Goal: Transaction & Acquisition: Purchase product/service

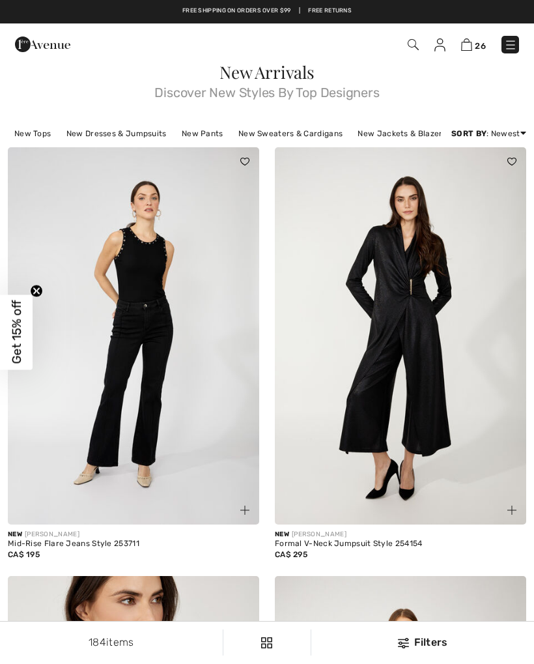
click at [211, 133] on link "New Pants" at bounding box center [202, 133] width 55 height 17
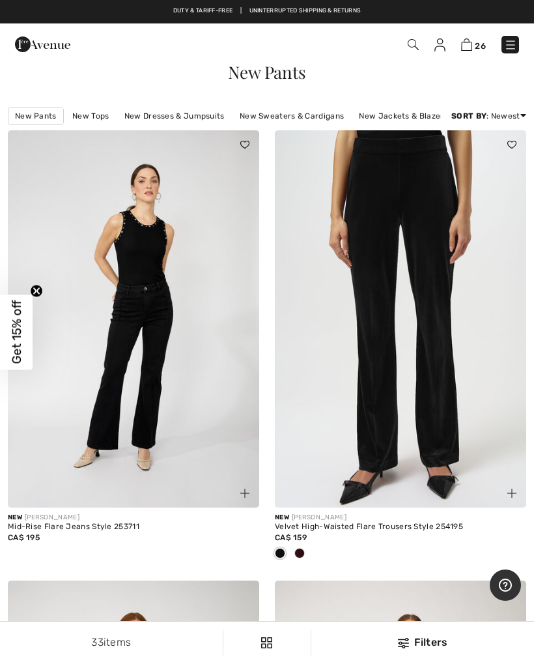
click at [517, 39] on link at bounding box center [511, 45] width 18 height 18
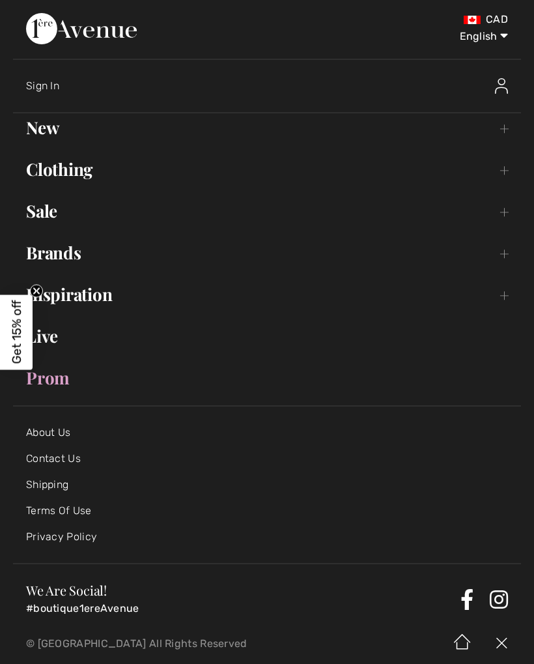
click at [59, 127] on link "New Toggle submenu" at bounding box center [267, 127] width 508 height 29
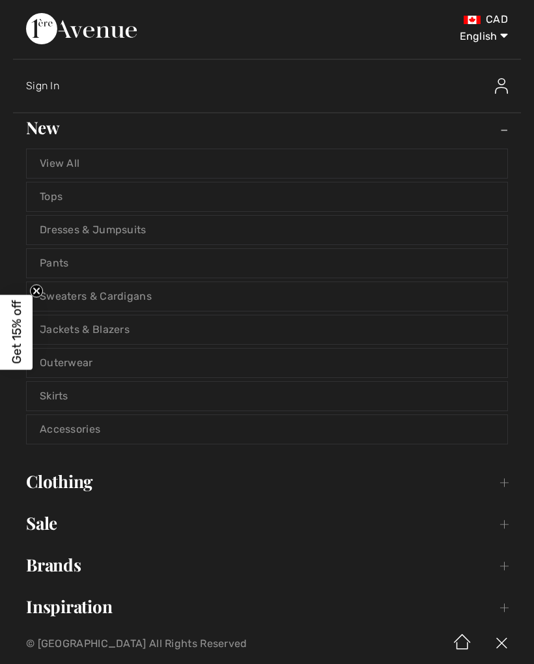
click at [300, 408] on link "Skirts" at bounding box center [267, 396] width 481 height 29
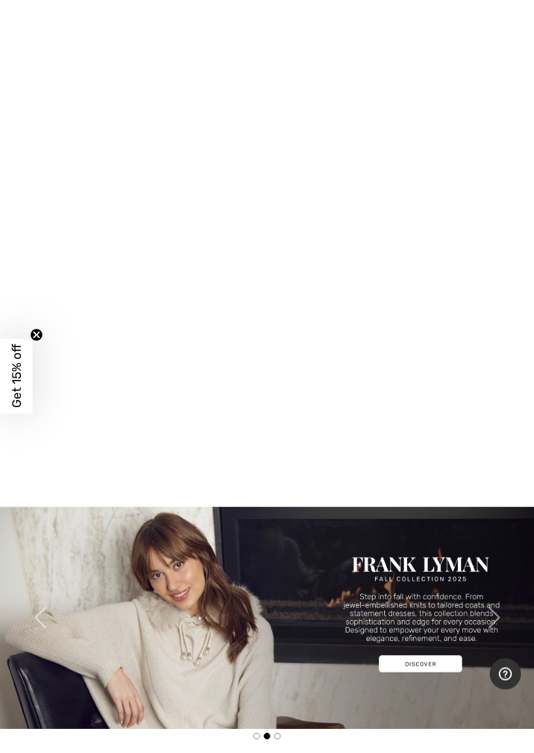
scroll to position [409, 0]
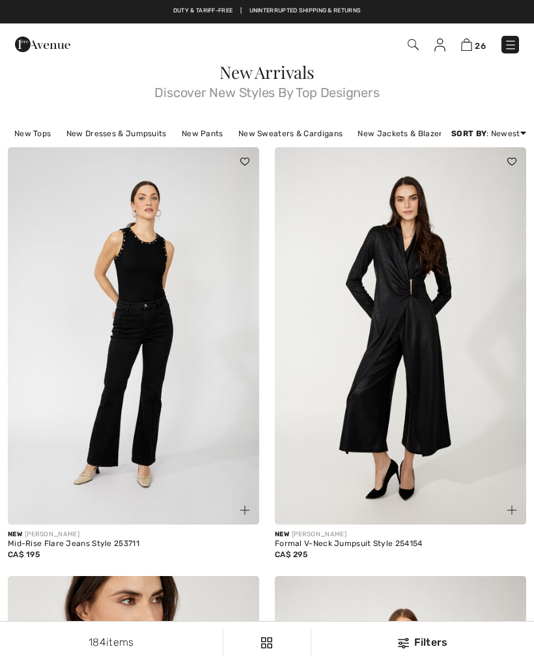
checkbox input "true"
click at [518, 37] on link at bounding box center [511, 45] width 18 height 18
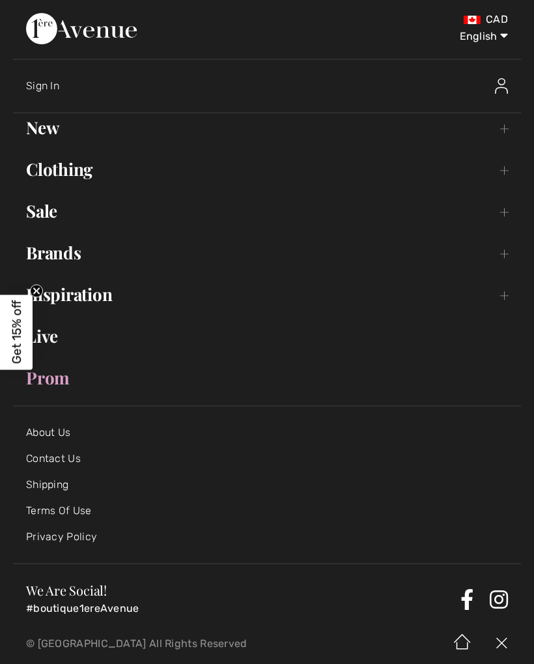
click at [85, 169] on link "Clothing Toggle submenu" at bounding box center [267, 169] width 508 height 29
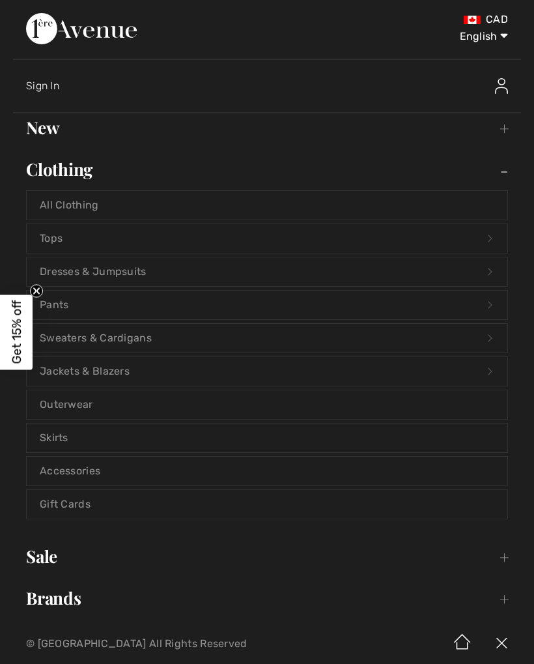
click at [68, 303] on link "Pants Open submenu" at bounding box center [267, 305] width 481 height 29
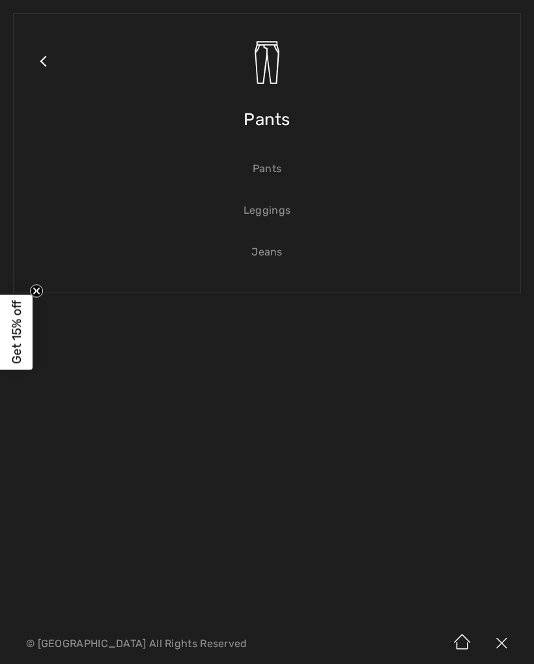
click at [279, 251] on link "Jeans" at bounding box center [267, 252] width 481 height 29
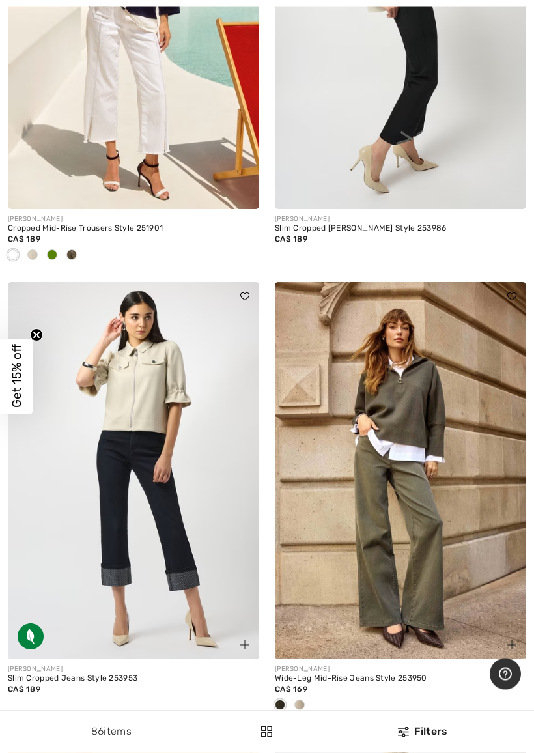
scroll to position [6366, 0]
click at [395, 589] on img at bounding box center [400, 470] width 251 height 377
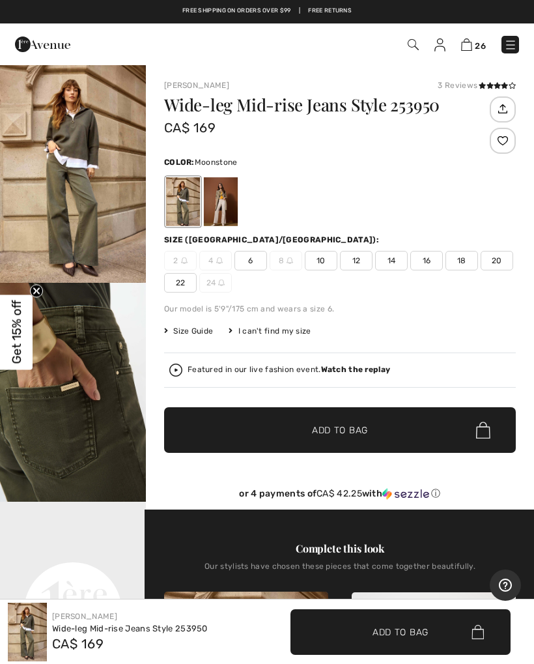
click at [227, 210] on div at bounding box center [221, 201] width 34 height 49
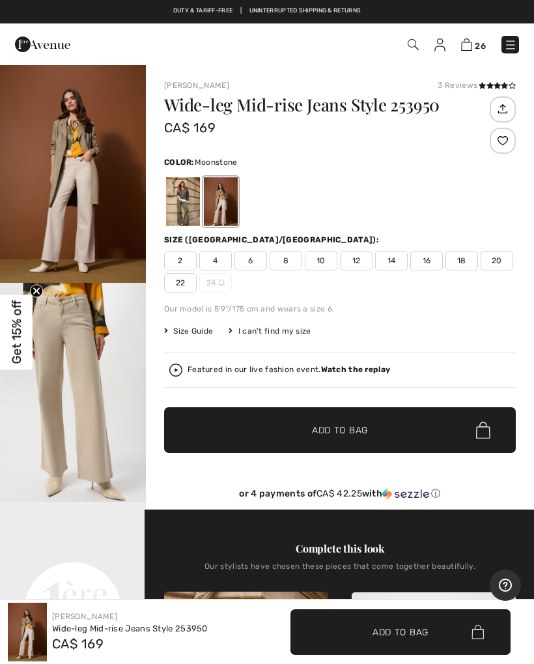
click at [464, 262] on span "18" at bounding box center [462, 261] width 33 height 20
click at [360, 426] on span "Add to Bag" at bounding box center [340, 430] width 56 height 14
click at [351, 426] on span "Add to Bag" at bounding box center [340, 430] width 56 height 14
click at [107, 185] on img "1 / 6" at bounding box center [73, 173] width 146 height 219
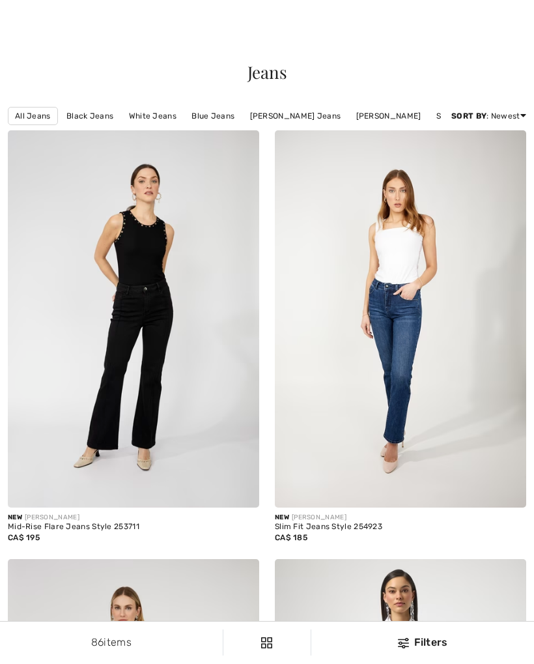
checkbox input "true"
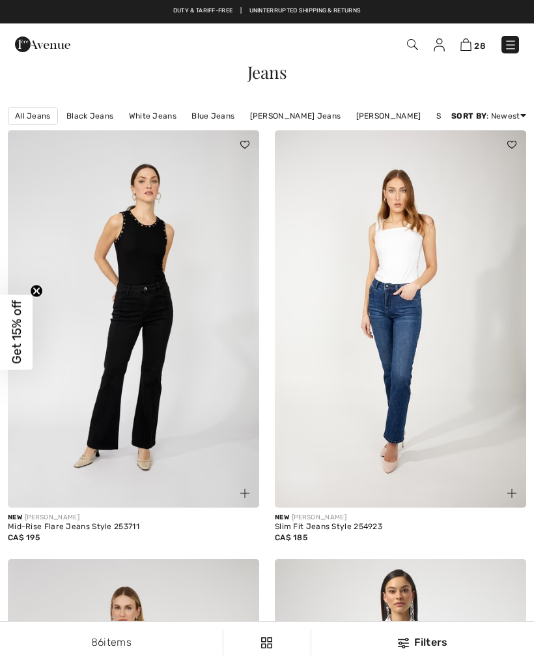
click at [515, 39] on img at bounding box center [510, 44] width 13 height 13
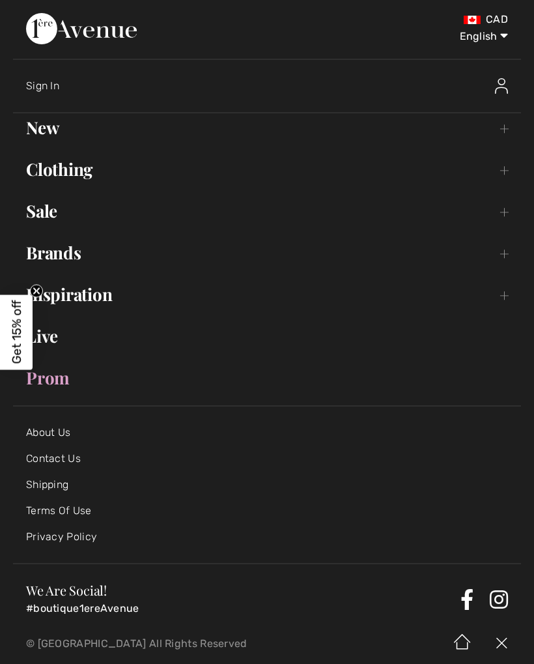
click at [55, 126] on link "New Toggle submenu" at bounding box center [267, 127] width 508 height 29
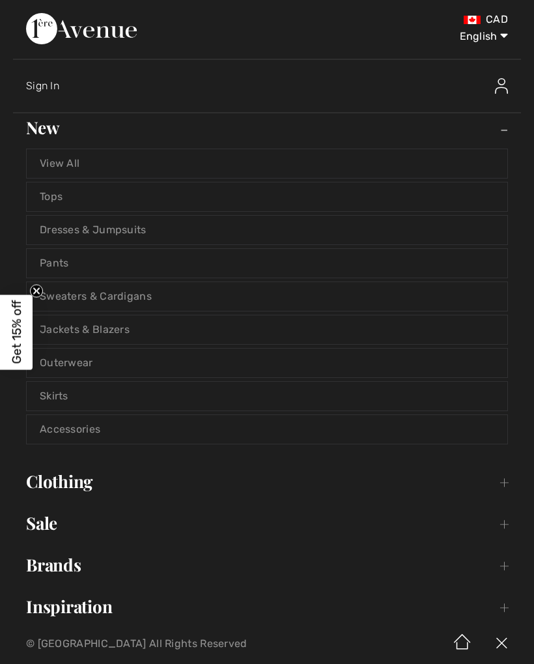
click at [87, 324] on link "Jackets & Blazers" at bounding box center [267, 329] width 481 height 29
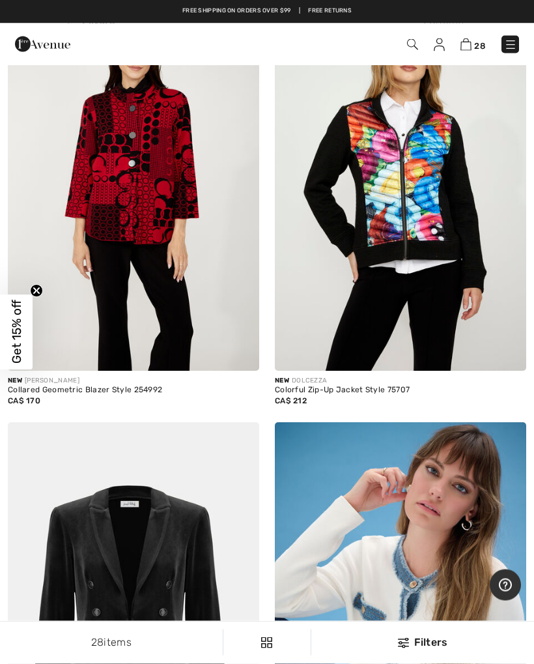
scroll to position [3067, 0]
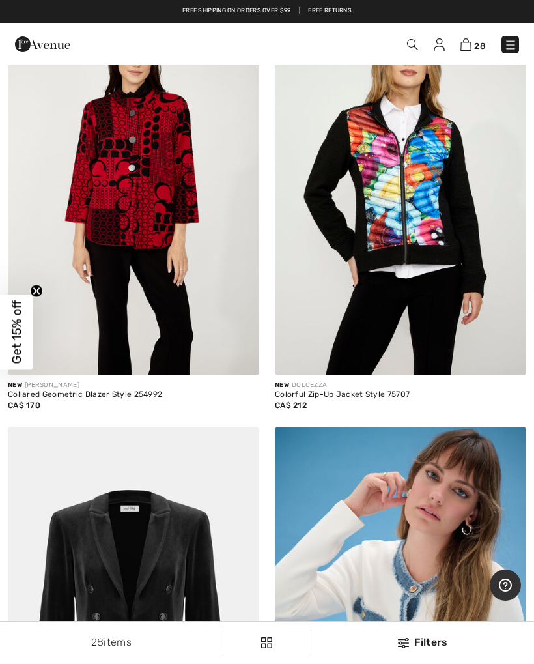
click at [513, 42] on img at bounding box center [510, 44] width 13 height 13
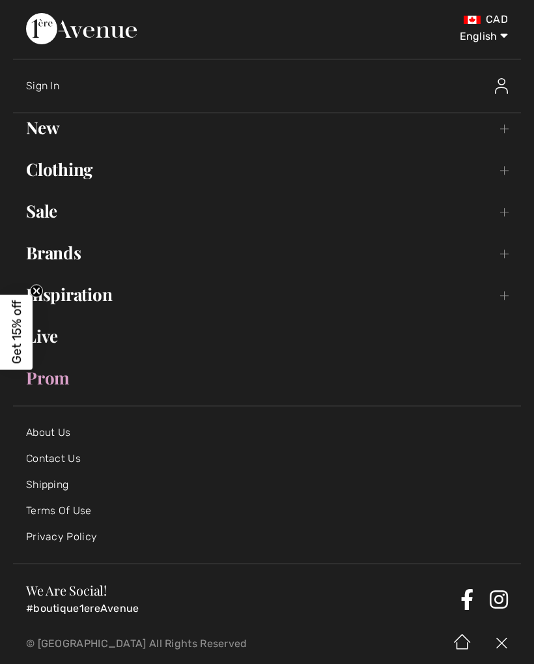
click at [85, 169] on link "Clothing Toggle submenu" at bounding box center [267, 169] width 508 height 29
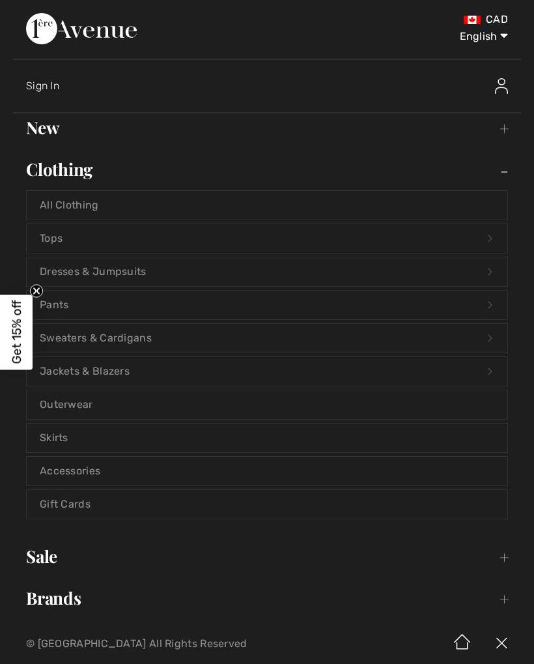
click at [102, 363] on link "Jackets & Blazers Open submenu" at bounding box center [267, 371] width 481 height 29
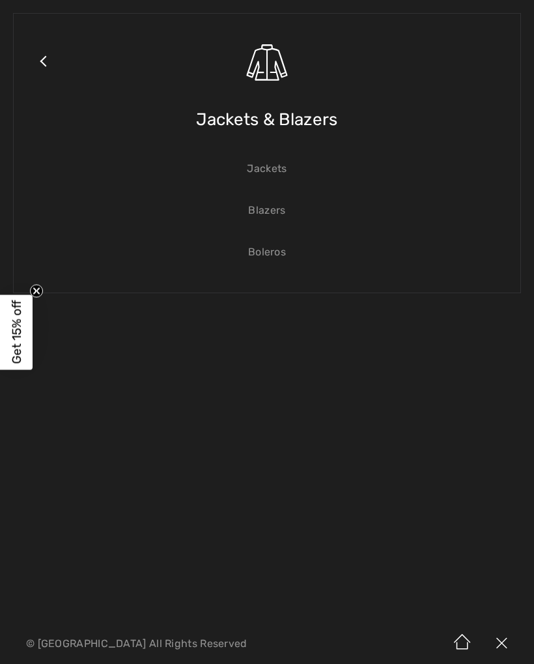
click at [274, 167] on link "Jackets" at bounding box center [267, 168] width 481 height 29
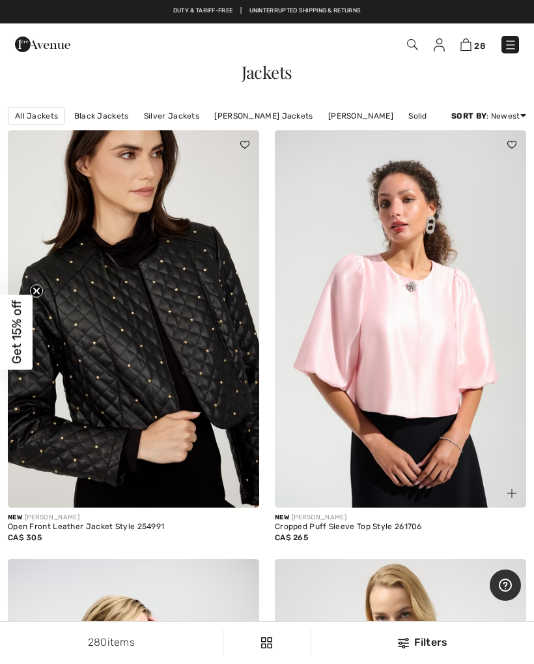
click at [263, 114] on link "[PERSON_NAME] Jackets" at bounding box center [263, 115] width 111 height 17
click at [266, 110] on link "Joseph Ribkoff Jackets" at bounding box center [263, 115] width 111 height 17
click at [267, 105] on div "Filters 280 items All Jackets Black Jackets Silver Jackets Joseph Ribkoff Jacke…" at bounding box center [267, 116] width 534 height 29
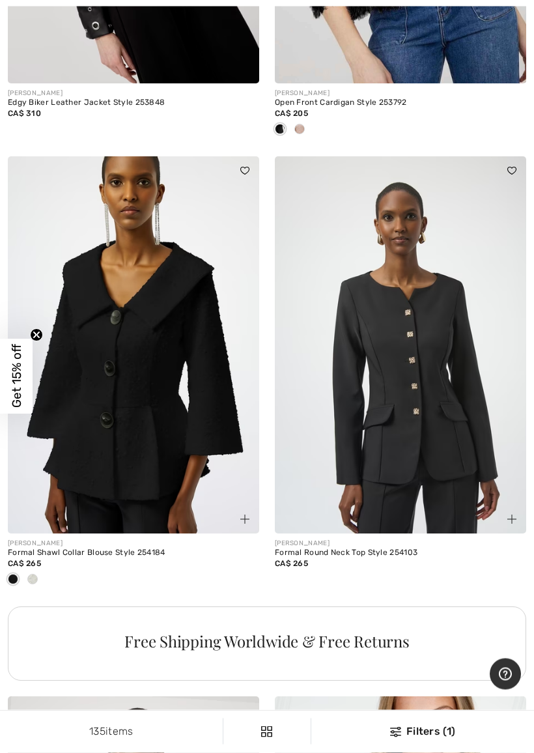
scroll to position [5181, 0]
click at [40, 569] on div at bounding box center [33, 579] width 20 height 21
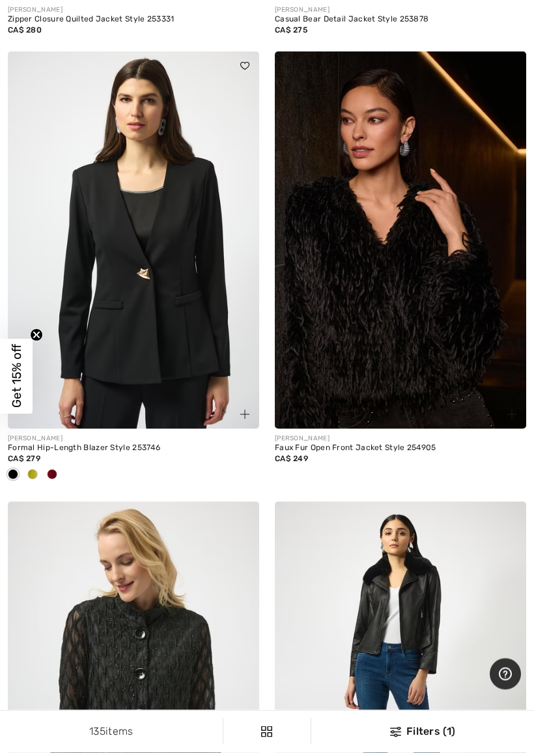
scroll to position [6682, 0]
click at [43, 465] on div at bounding box center [52, 475] width 20 height 21
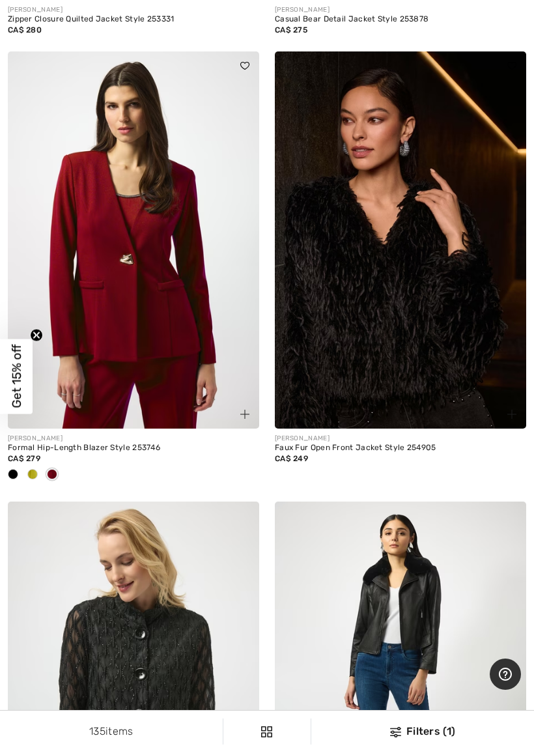
click at [39, 465] on div at bounding box center [33, 475] width 20 height 21
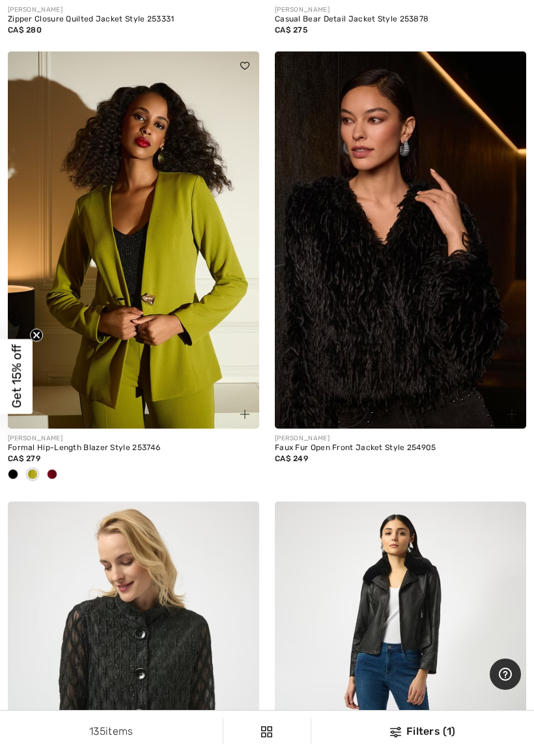
click at [59, 465] on div at bounding box center [52, 475] width 20 height 21
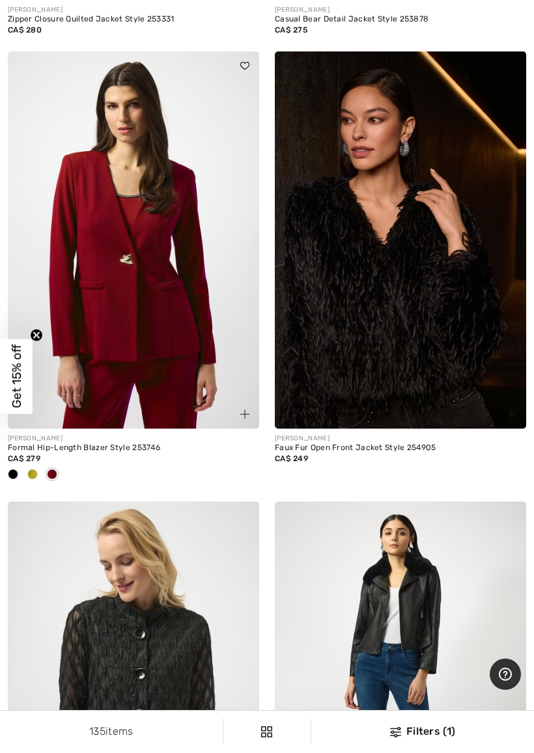
click at [23, 466] on div at bounding box center [33, 475] width 20 height 21
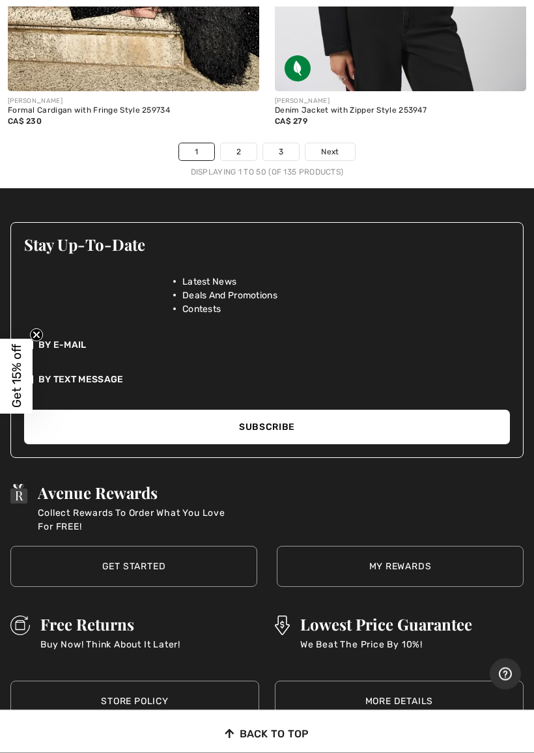
scroll to position [11657, 0]
click at [242, 143] on link "2" at bounding box center [239, 151] width 36 height 17
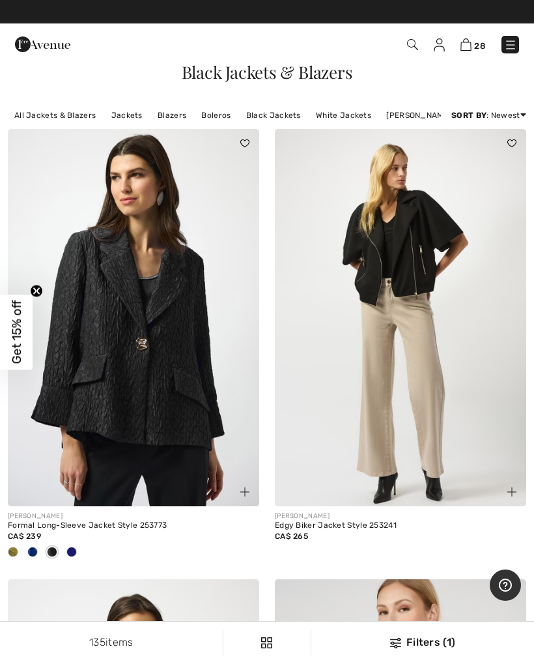
click at [25, 549] on div at bounding box center [33, 552] width 20 height 21
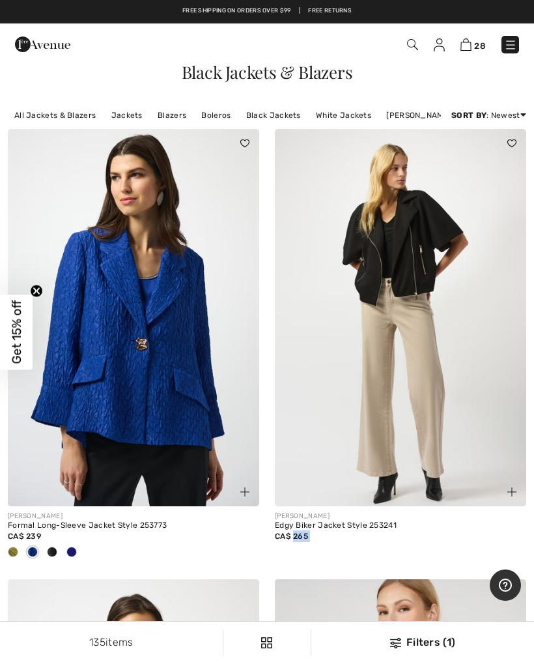
click at [275, 453] on img at bounding box center [400, 317] width 251 height 377
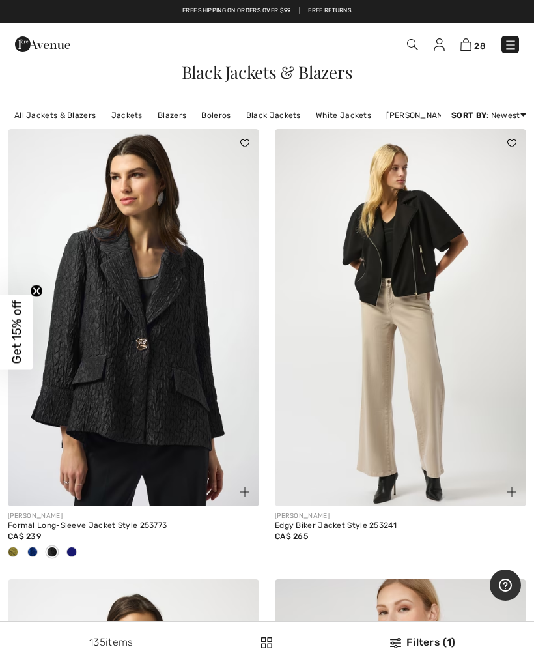
click at [23, 553] on div at bounding box center [33, 552] width 20 height 21
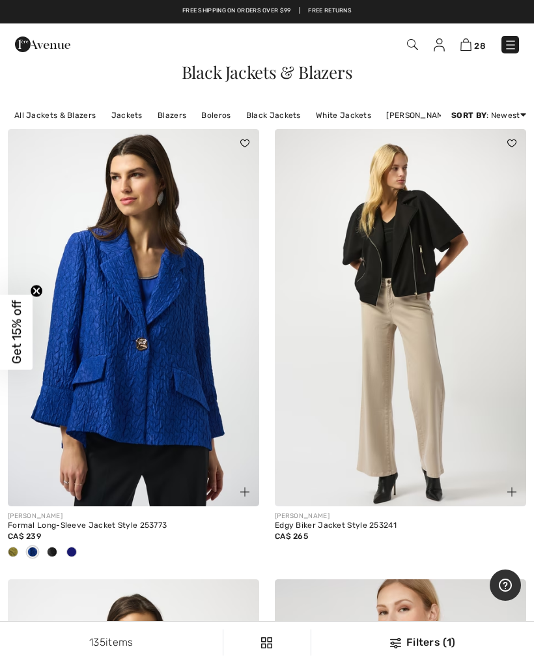
click at [20, 553] on div at bounding box center [13, 552] width 20 height 21
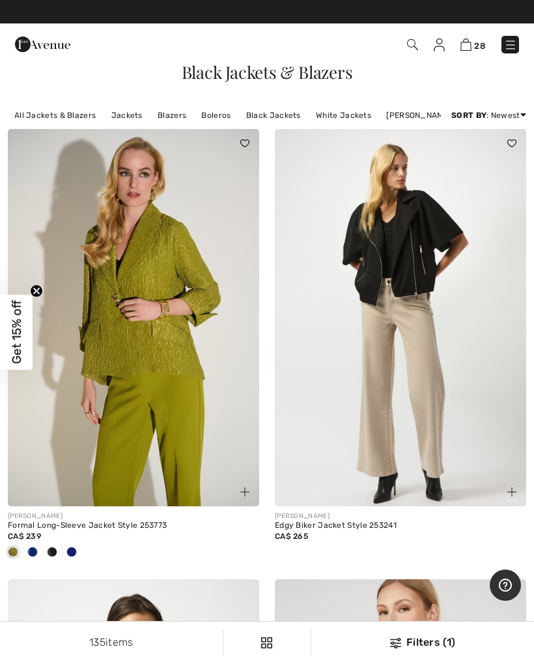
click at [59, 557] on div at bounding box center [52, 552] width 20 height 21
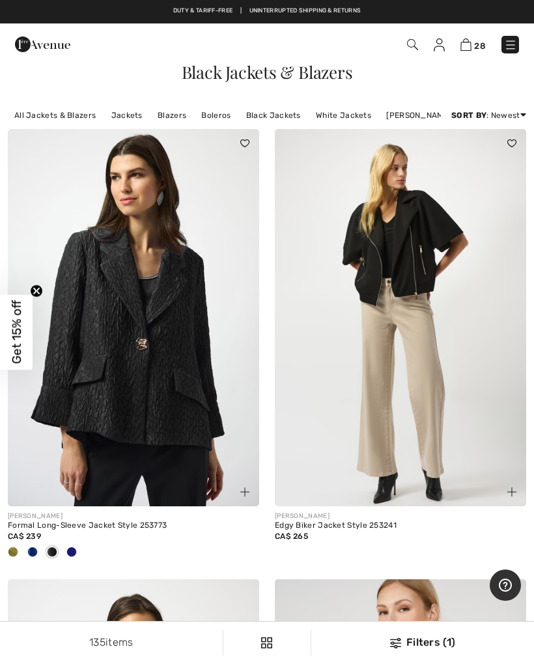
click at [83, 552] on div at bounding box center [133, 552] width 251 height 21
click at [83, 550] on div at bounding box center [133, 552] width 251 height 21
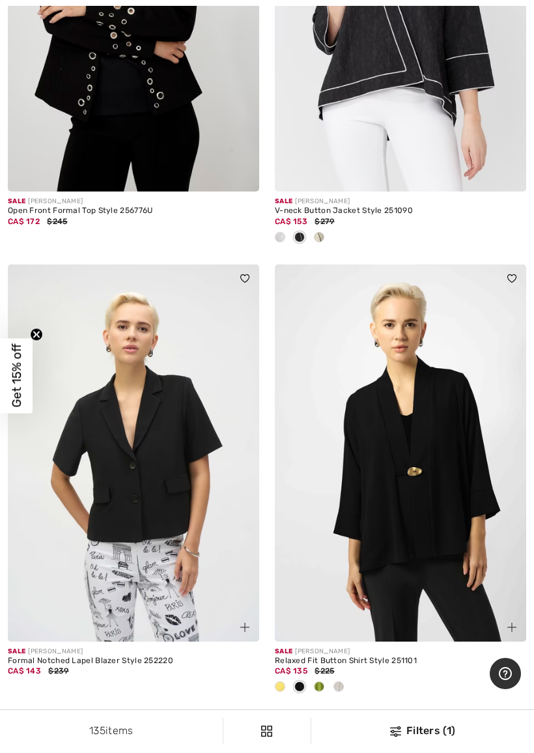
scroll to position [4215, 0]
click at [347, 663] on div at bounding box center [339, 687] width 20 height 21
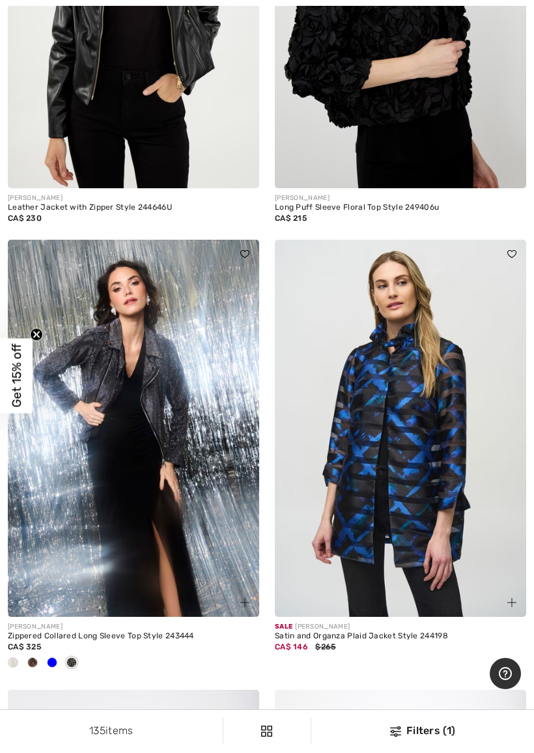
scroll to position [6986, 0]
click at [380, 516] on img at bounding box center [400, 428] width 251 height 377
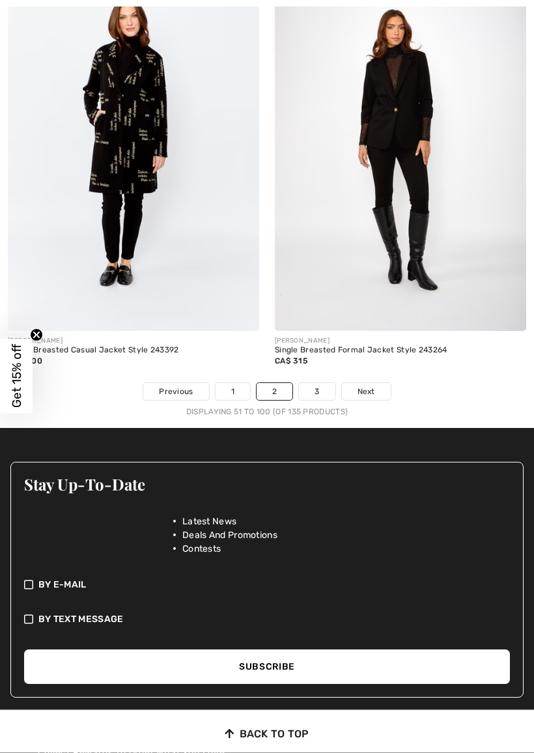
scroll to position [11373, 0]
click at [324, 383] on link "3" at bounding box center [317, 391] width 36 height 17
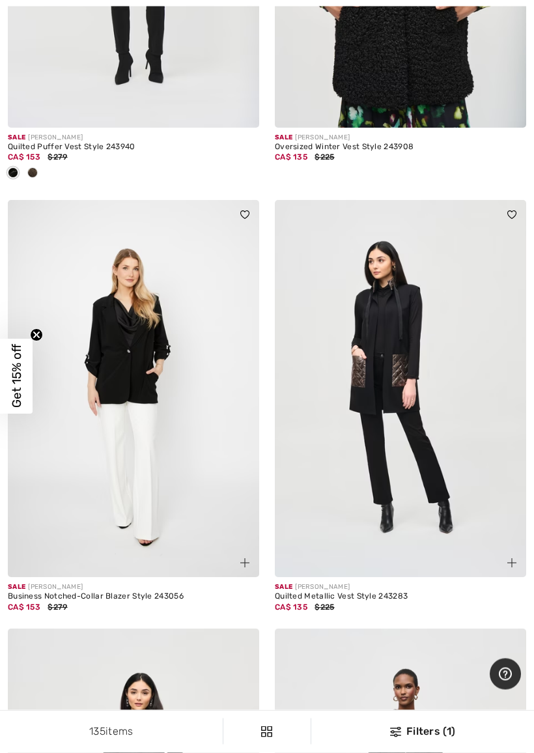
scroll to position [1257, 0]
click at [412, 384] on img at bounding box center [400, 388] width 251 height 377
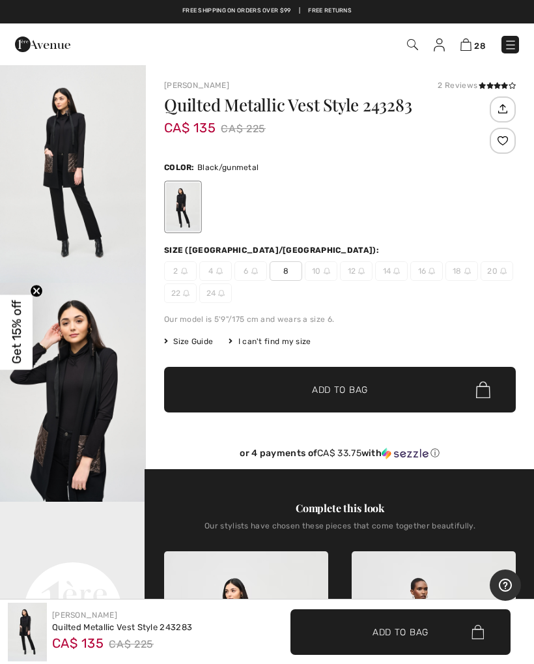
click at [113, 402] on img "2 / 4" at bounding box center [73, 392] width 146 height 219
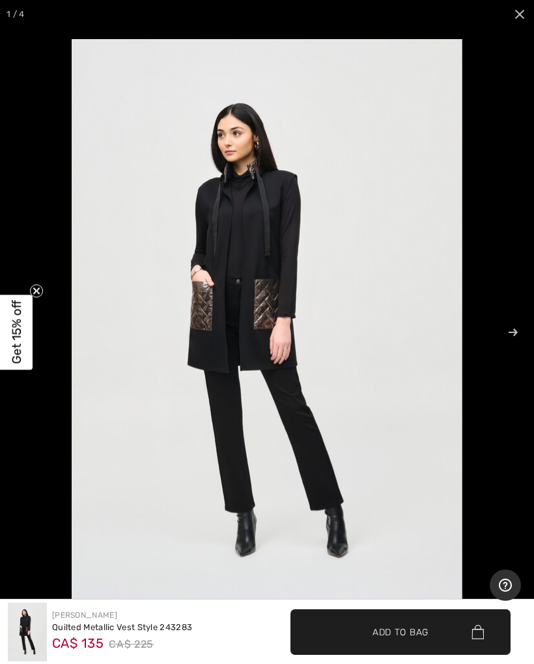
click at [160, 631] on div "Quilted Metallic Vest Style 243283" at bounding box center [122, 627] width 140 height 13
click at [145, 623] on div "Quilted Metallic Vest Style 243283" at bounding box center [122, 627] width 140 height 13
click at [158, 605] on div "Joseph Ribkoff Quilted Metallic Vest Style 243283 CA$ 135 CA$ 225" at bounding box center [133, 632] width 251 height 59
click at [154, 609] on div "[PERSON_NAME]" at bounding box center [122, 615] width 140 height 12
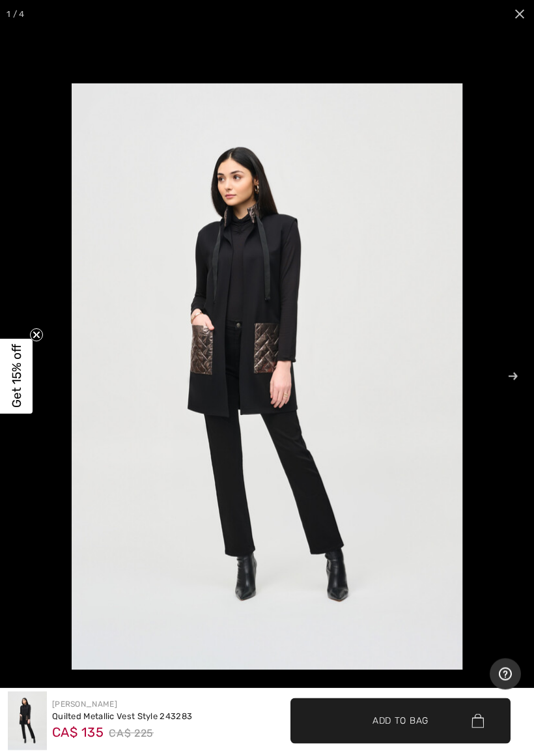
scroll to position [848, 0]
click at [100, 663] on link "[PERSON_NAME]" at bounding box center [84, 704] width 65 height 9
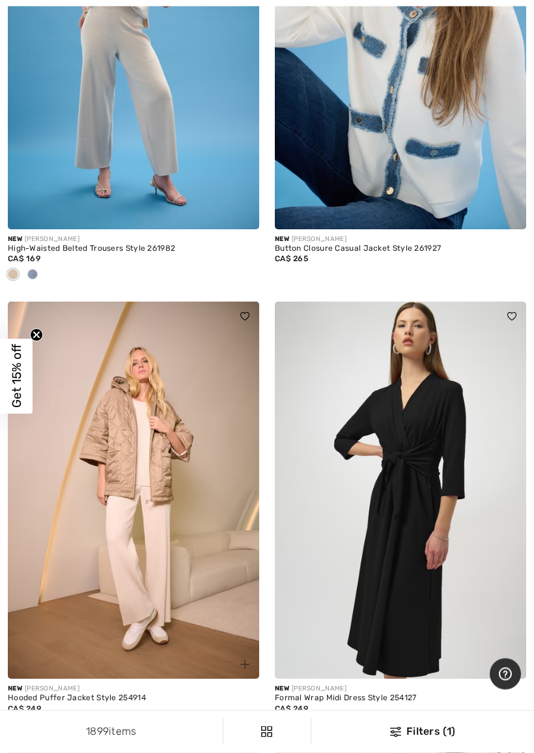
scroll to position [10303, 0]
